Goal: Information Seeking & Learning: Learn about a topic

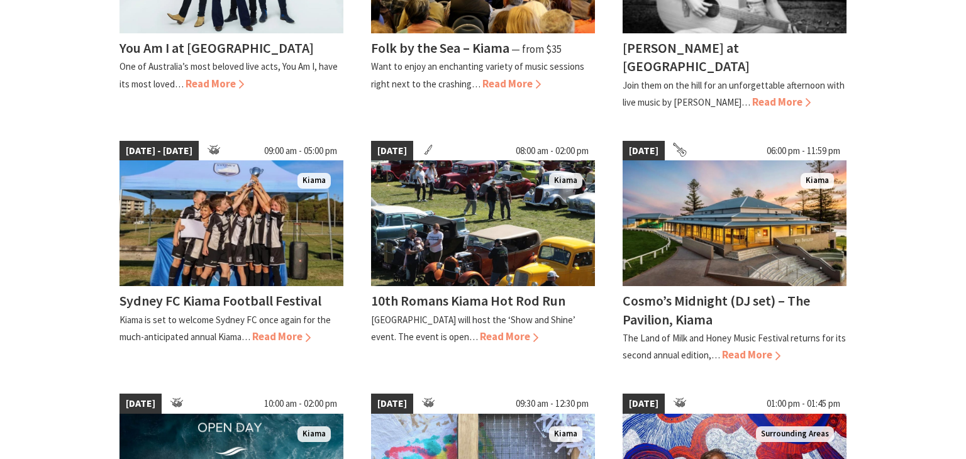
scroll to position [529, 0]
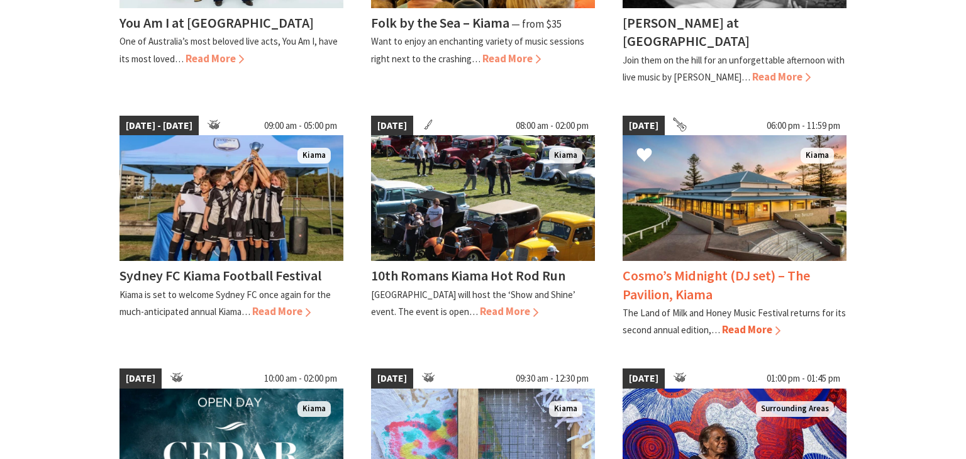
click at [756, 323] on span "Read More" at bounding box center [751, 330] width 59 height 14
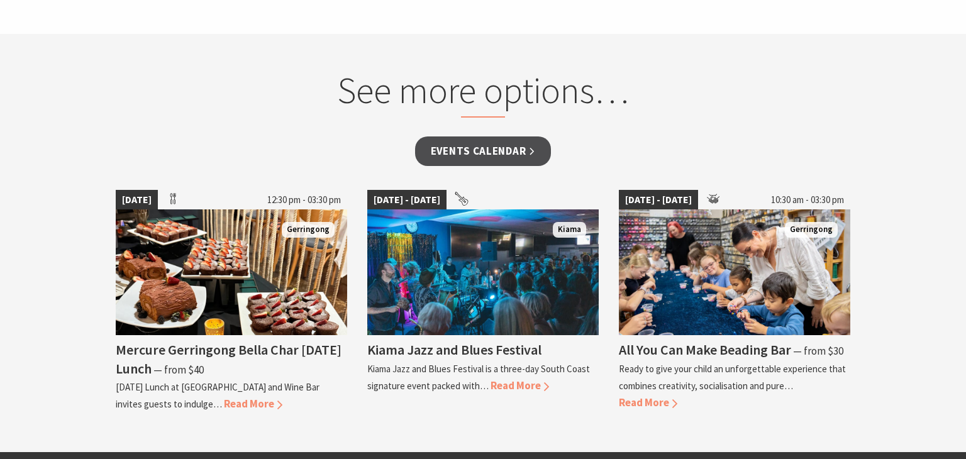
scroll to position [956, 0]
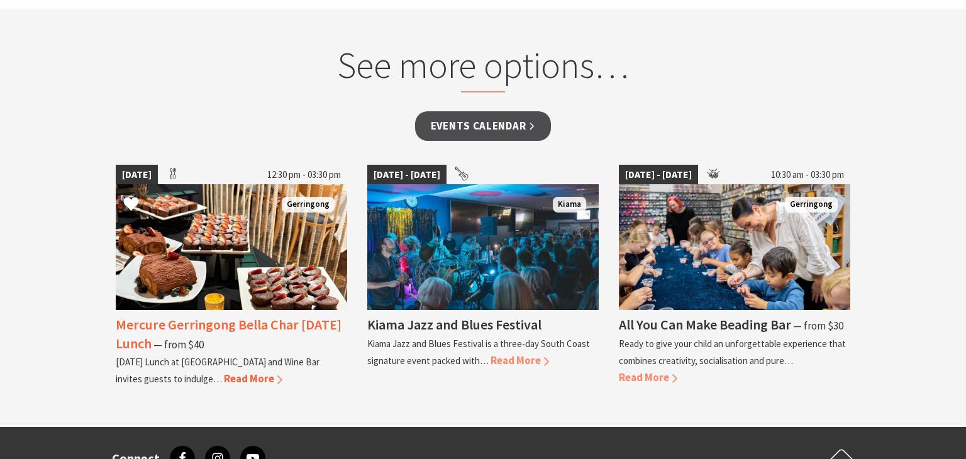
click at [198, 332] on h4 "Mercure Gerringong Bella Char Christmas Day Lunch" at bounding box center [229, 334] width 226 height 36
click at [198, 325] on h4 "Mercure Gerringong Bella Char Christmas Day Lunch" at bounding box center [229, 334] width 226 height 36
click at [255, 382] on span "Read More" at bounding box center [253, 379] width 59 height 14
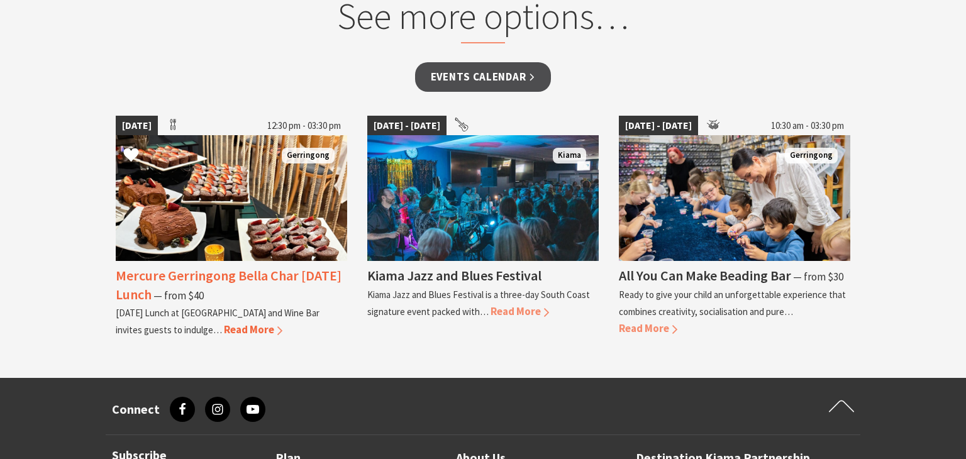
scroll to position [1007, 0]
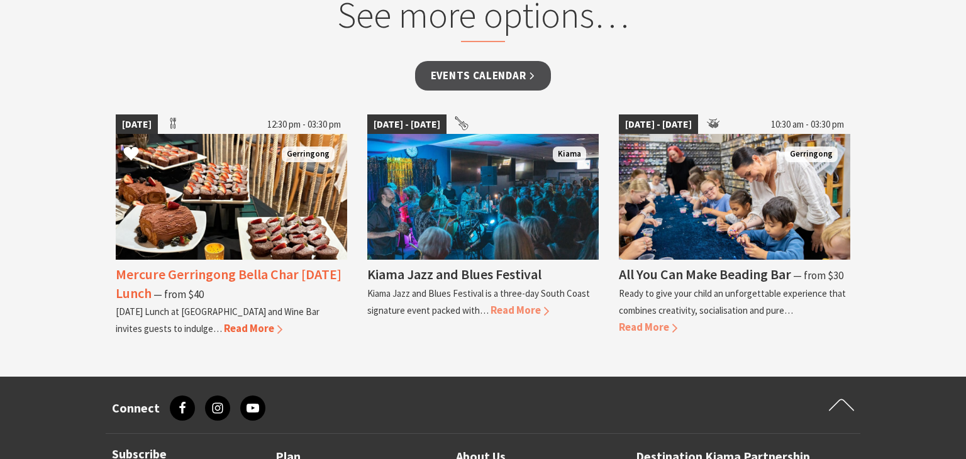
click at [262, 328] on span "Read More" at bounding box center [253, 329] width 59 height 14
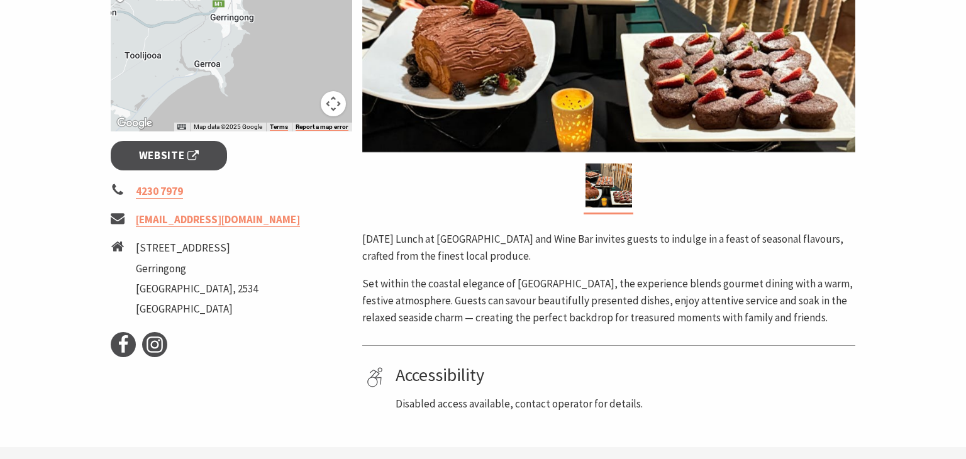
scroll to position [403, 0]
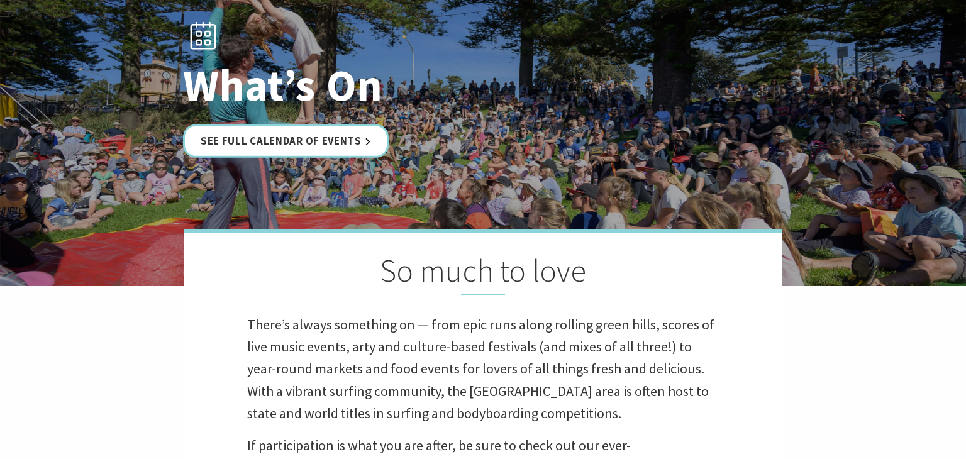
scroll to position [126, 0]
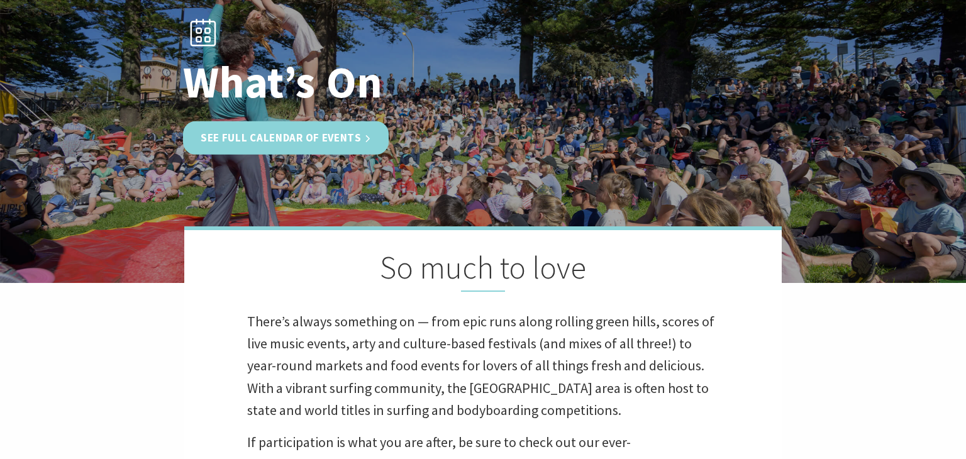
click at [361, 147] on link "See Full Calendar of Events" at bounding box center [286, 137] width 206 height 33
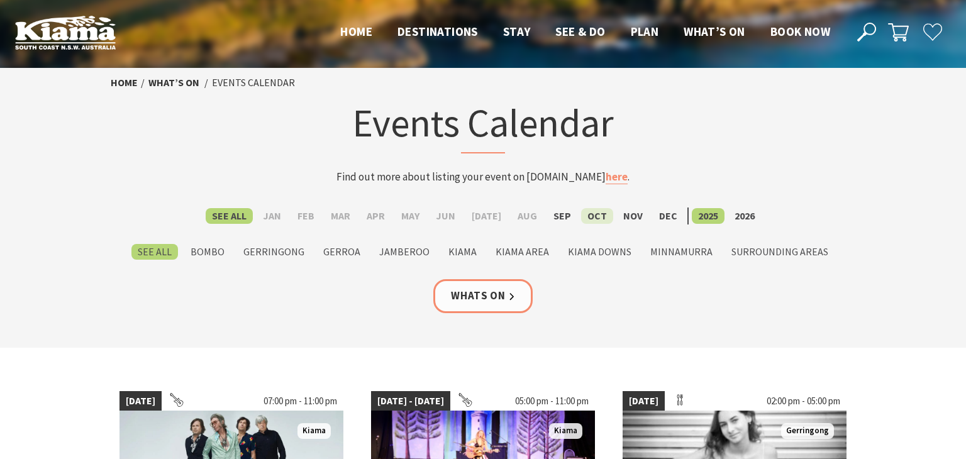
click at [596, 215] on label "Oct" at bounding box center [597, 216] width 32 height 16
click at [0, 0] on input "Oct" at bounding box center [0, 0] width 0 height 0
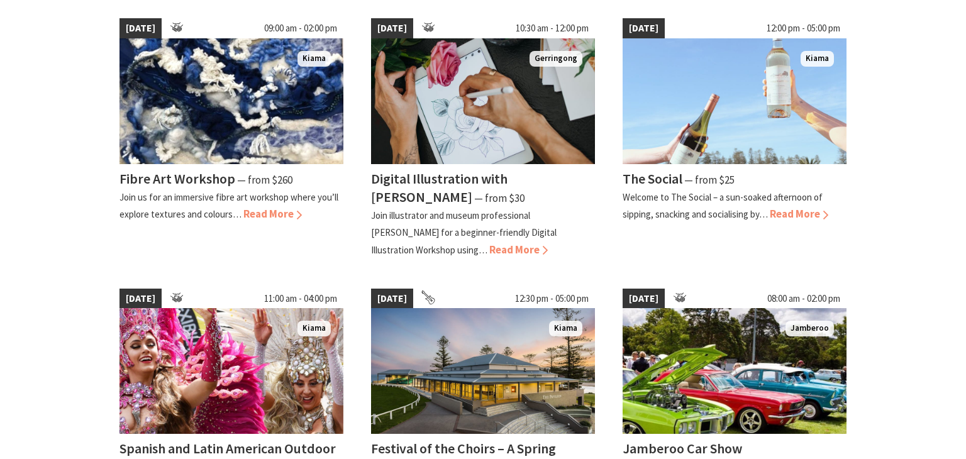
scroll to position [881, 0]
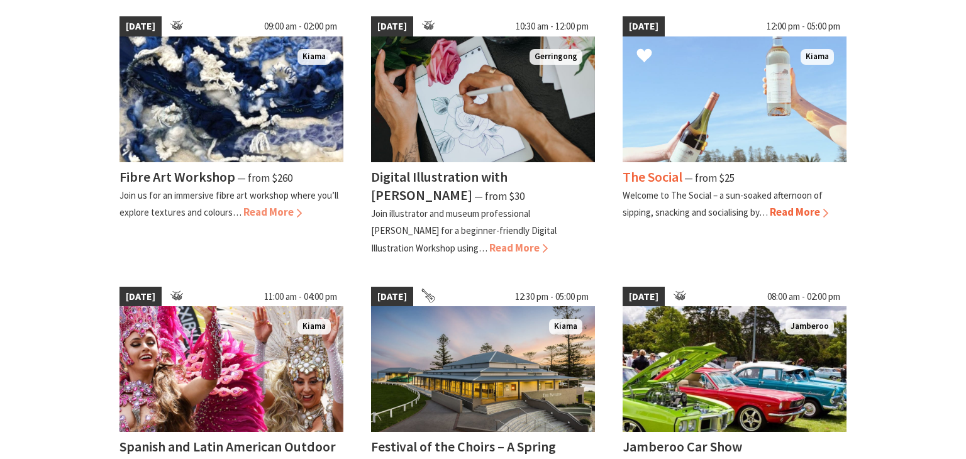
click at [810, 211] on span "Read More" at bounding box center [799, 212] width 59 height 14
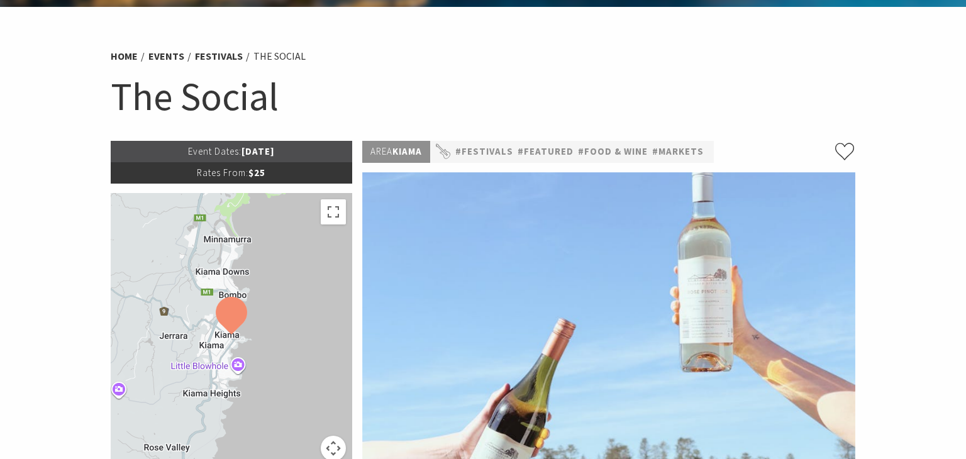
scroll to position [50, 0]
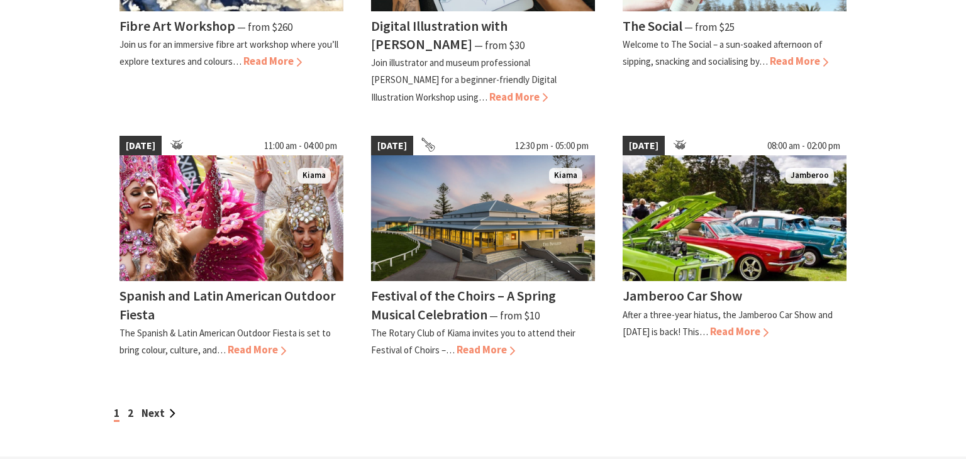
scroll to position [1057, 0]
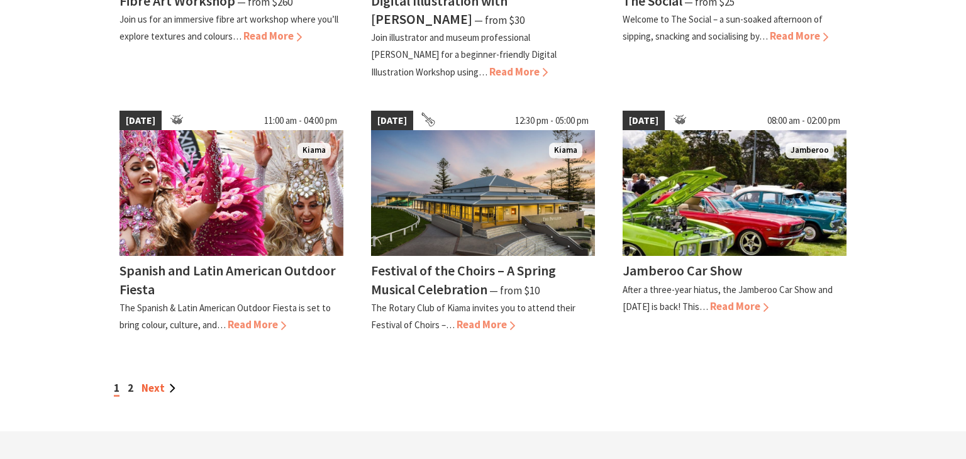
click at [148, 383] on link "Next" at bounding box center [159, 388] width 34 height 14
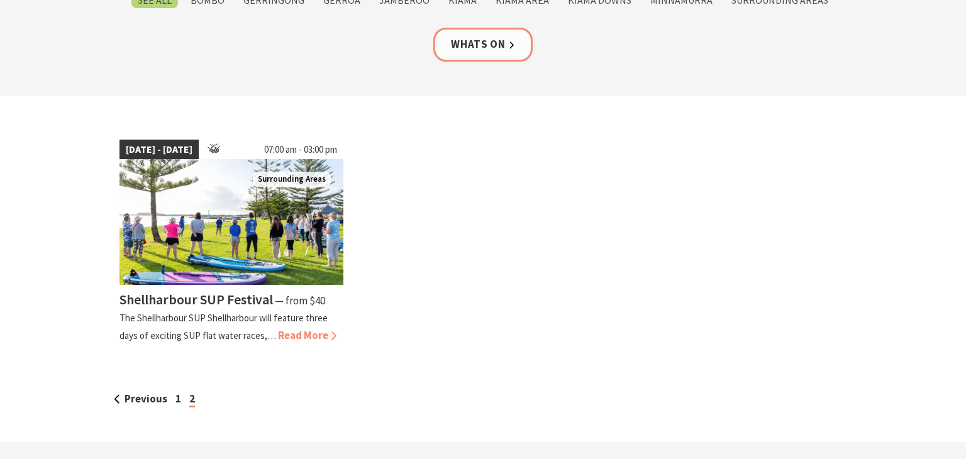
scroll to position [277, 0]
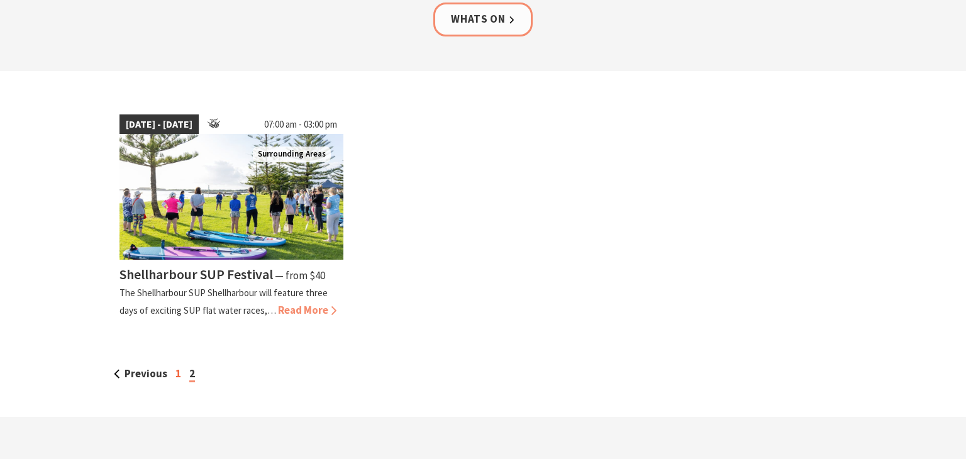
click at [176, 372] on link "1" at bounding box center [179, 374] width 6 height 14
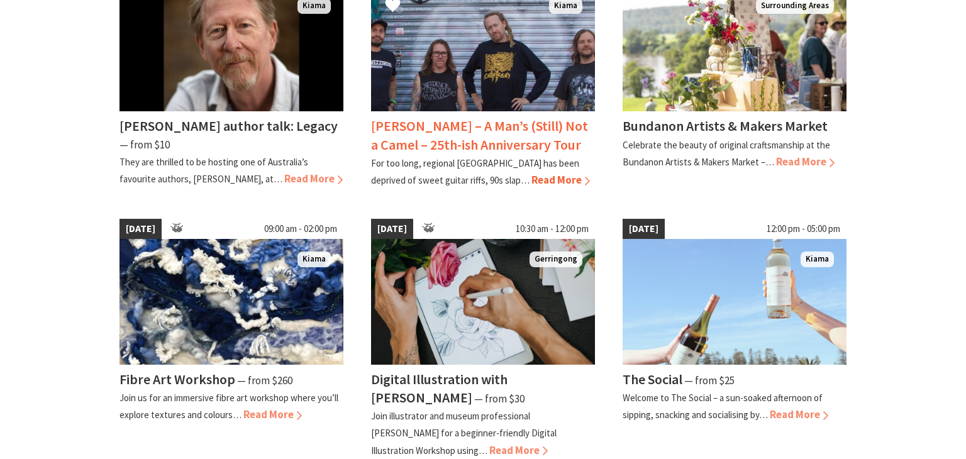
scroll to position [680, 0]
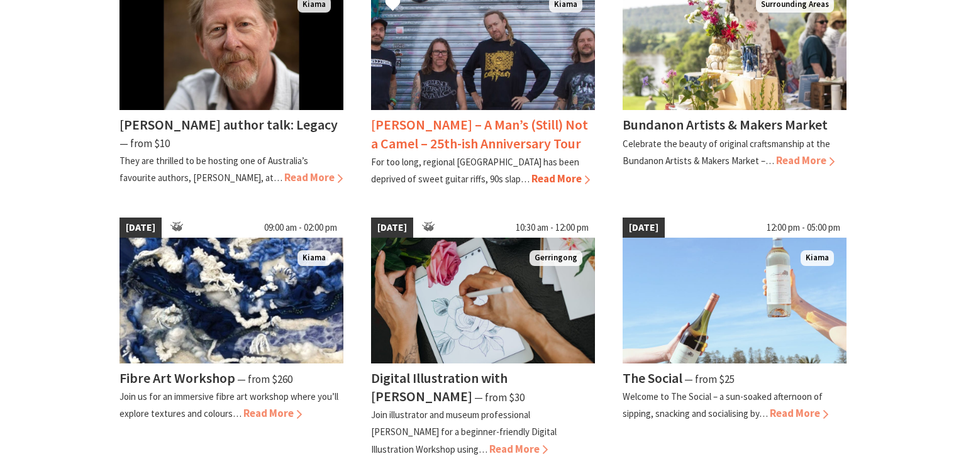
click at [532, 175] on span "Read More" at bounding box center [561, 179] width 59 height 14
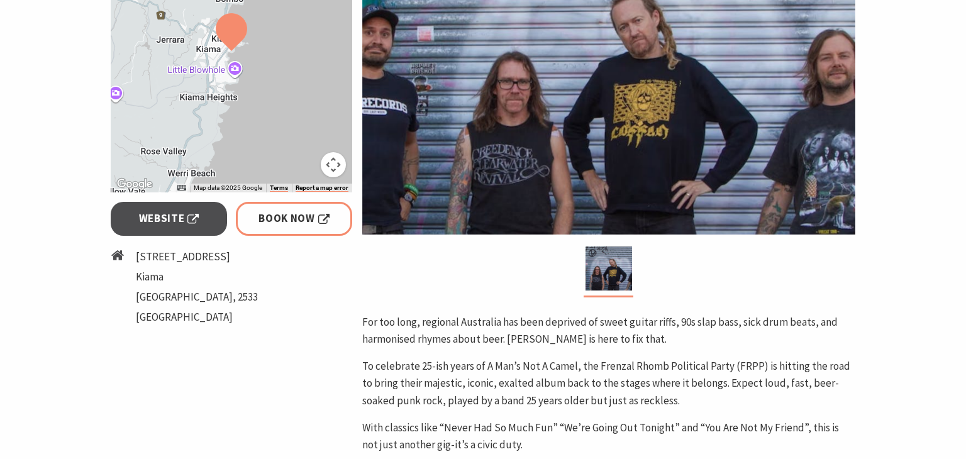
scroll to position [378, 0]
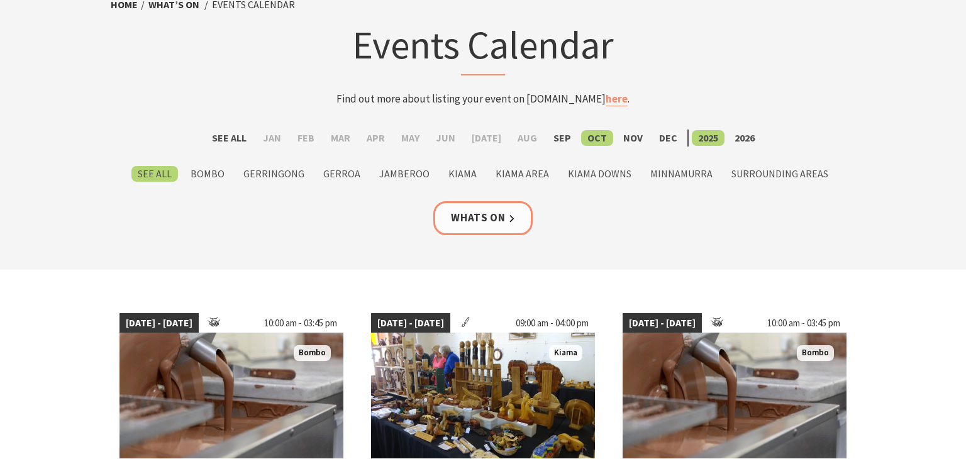
scroll to position [76, 0]
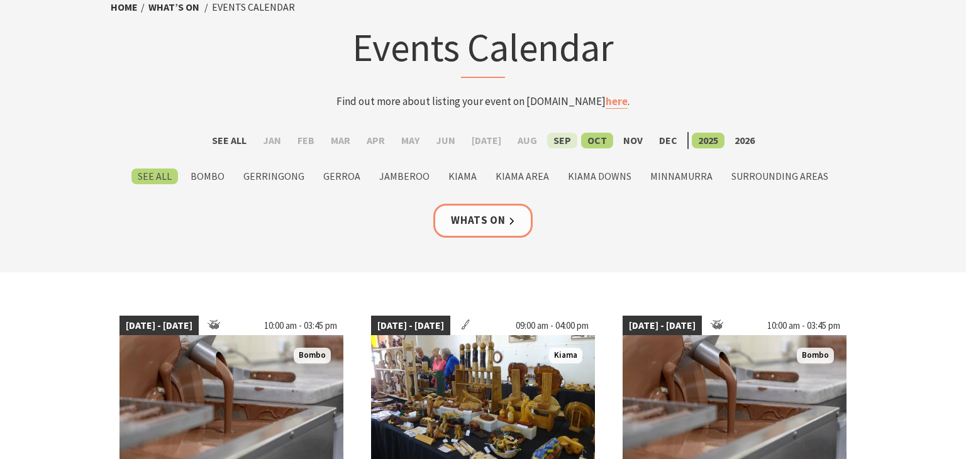
click at [554, 140] on label "Sep" at bounding box center [562, 141] width 30 height 16
click at [0, 0] on input "Sep" at bounding box center [0, 0] width 0 height 0
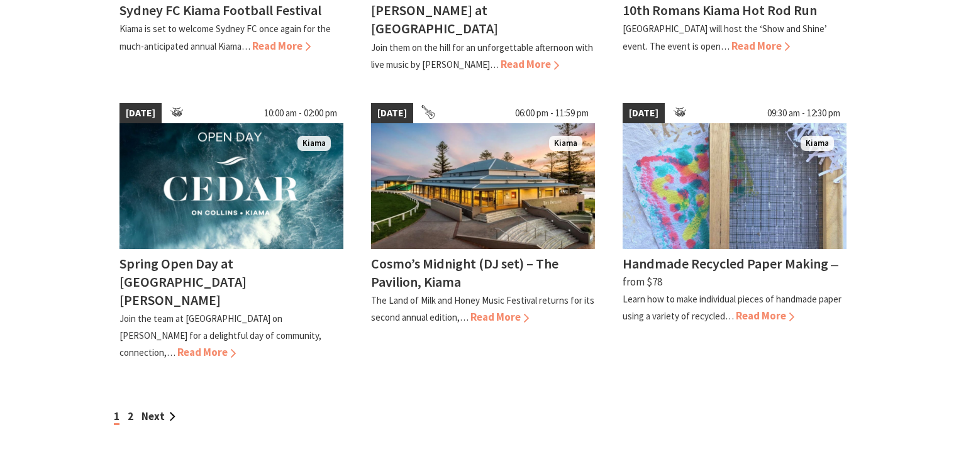
scroll to position [1082, 0]
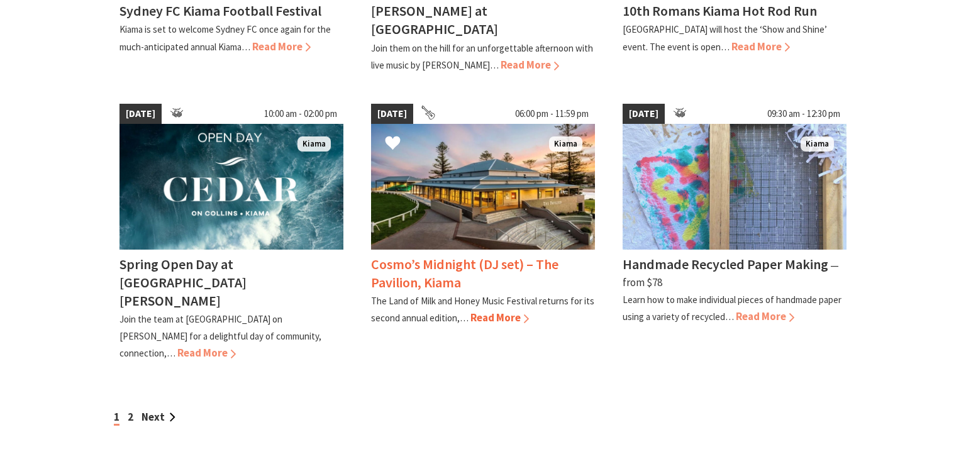
click at [433, 255] on h4 "Cosmo’s Midnight (DJ set) – The Pavilion, Kiama" at bounding box center [465, 273] width 188 height 36
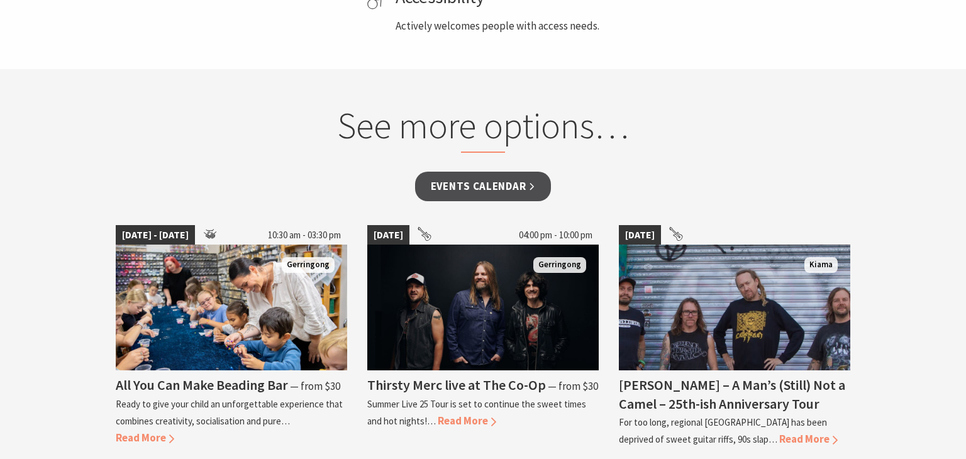
scroll to position [931, 0]
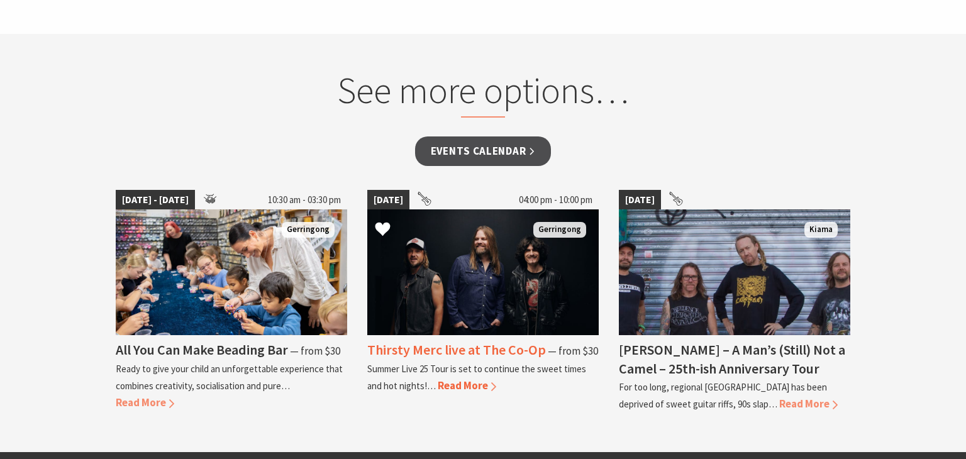
click at [452, 350] on h4 "Thirsty Merc live at The Co-Op" at bounding box center [456, 350] width 179 height 18
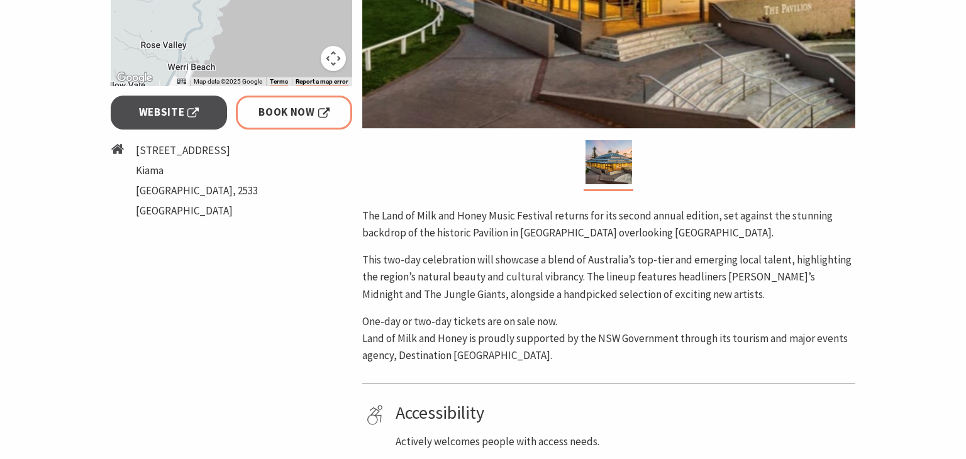
scroll to position [478, 0]
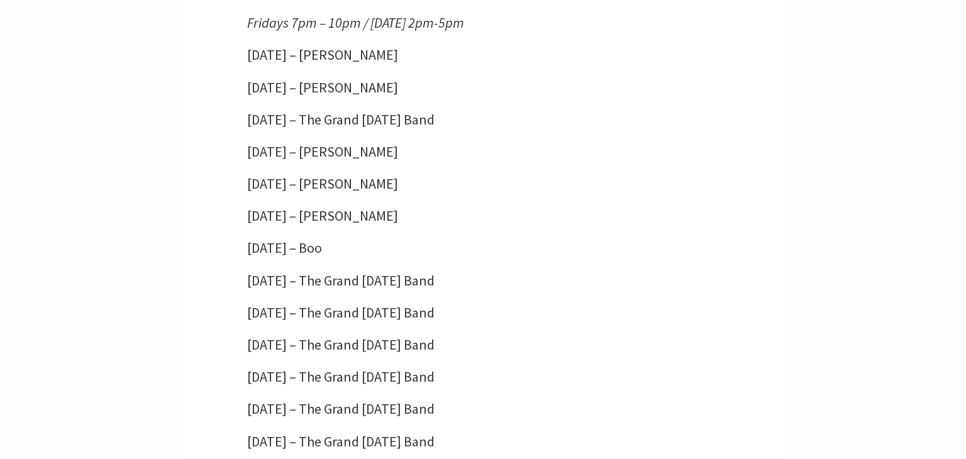
scroll to position [1636, 0]
